Goal: Task Accomplishment & Management: Use online tool/utility

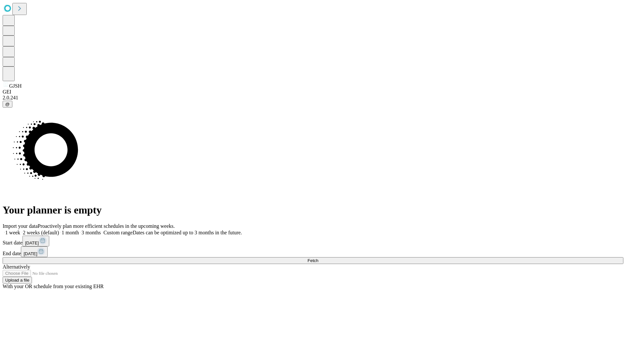
click at [318, 258] on span "Fetch" at bounding box center [312, 260] width 11 height 5
